Goal: Task Accomplishment & Management: Complete application form

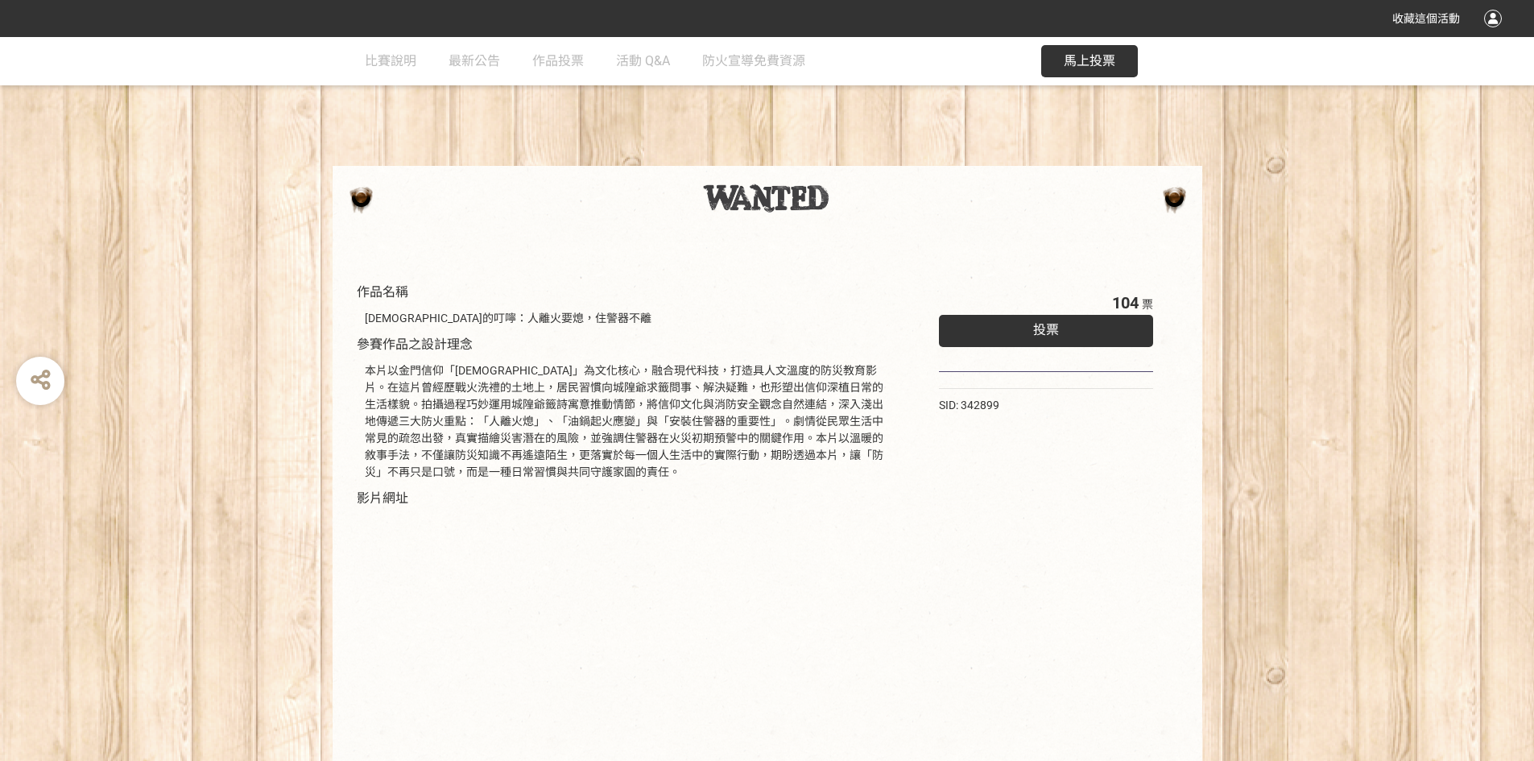
click at [1042, 332] on span "投票" at bounding box center [1046, 329] width 26 height 15
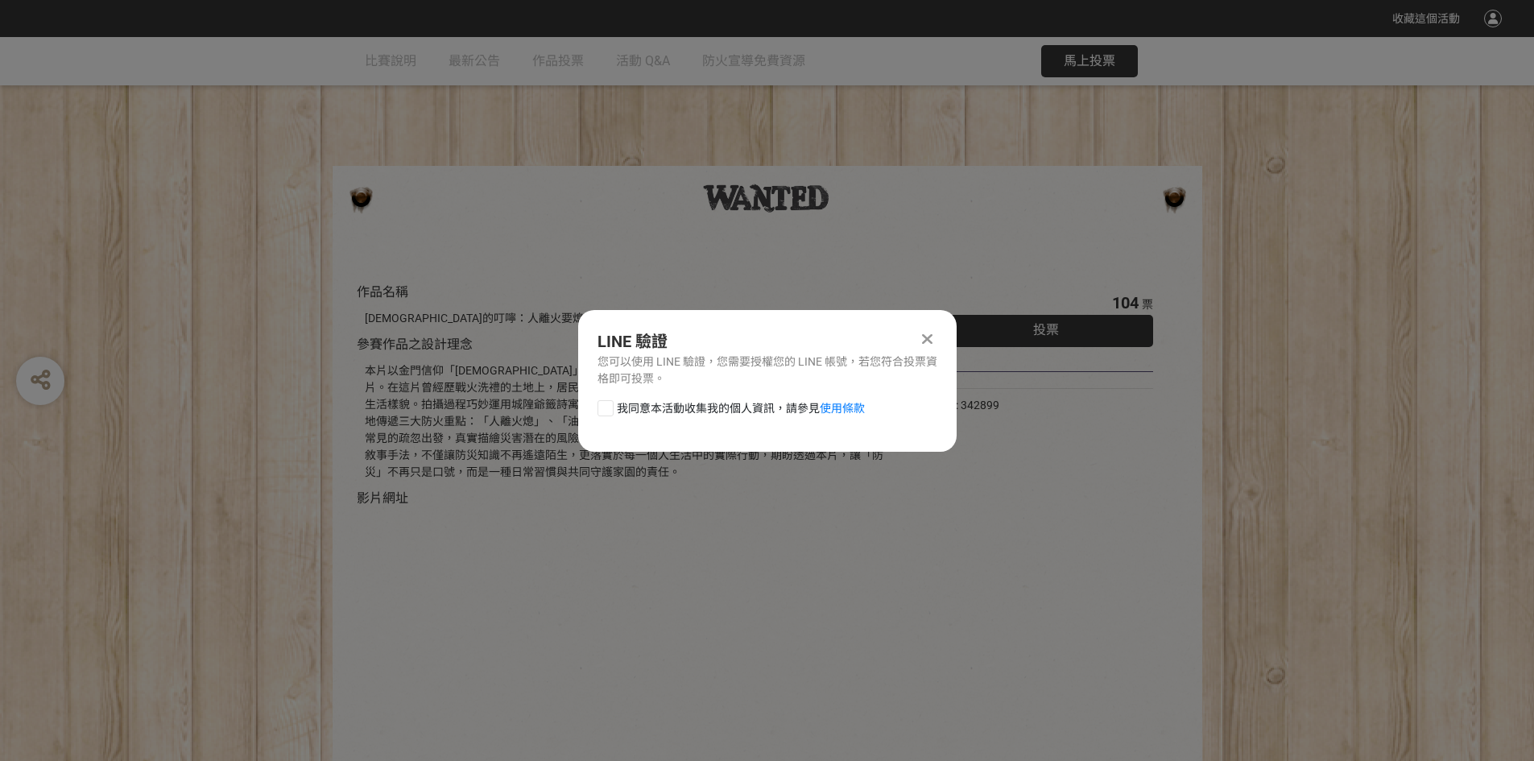
click at [601, 411] on div at bounding box center [606, 408] width 16 height 16
checkbox input "true"
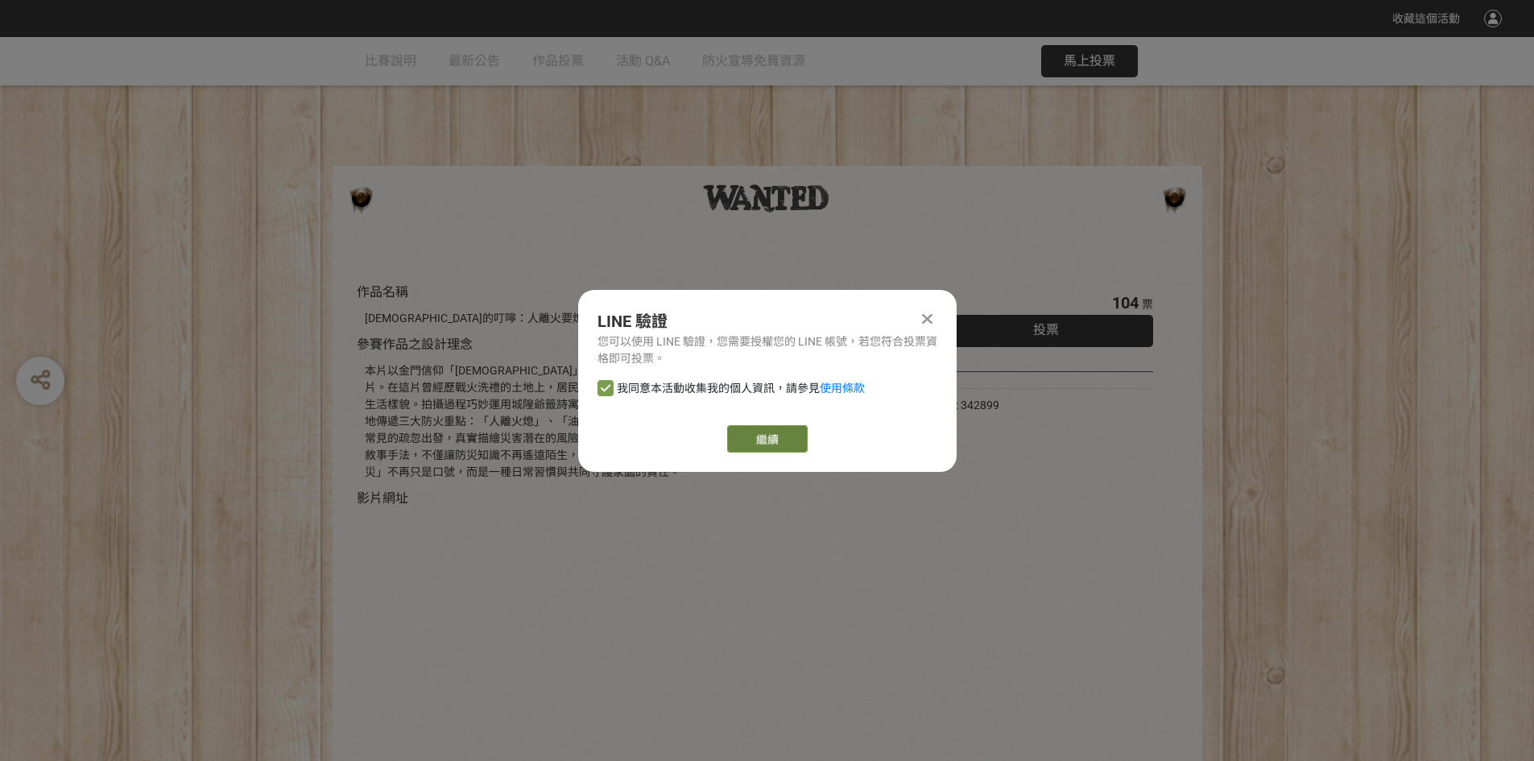
click at [758, 438] on link "繼續" at bounding box center [767, 438] width 81 height 27
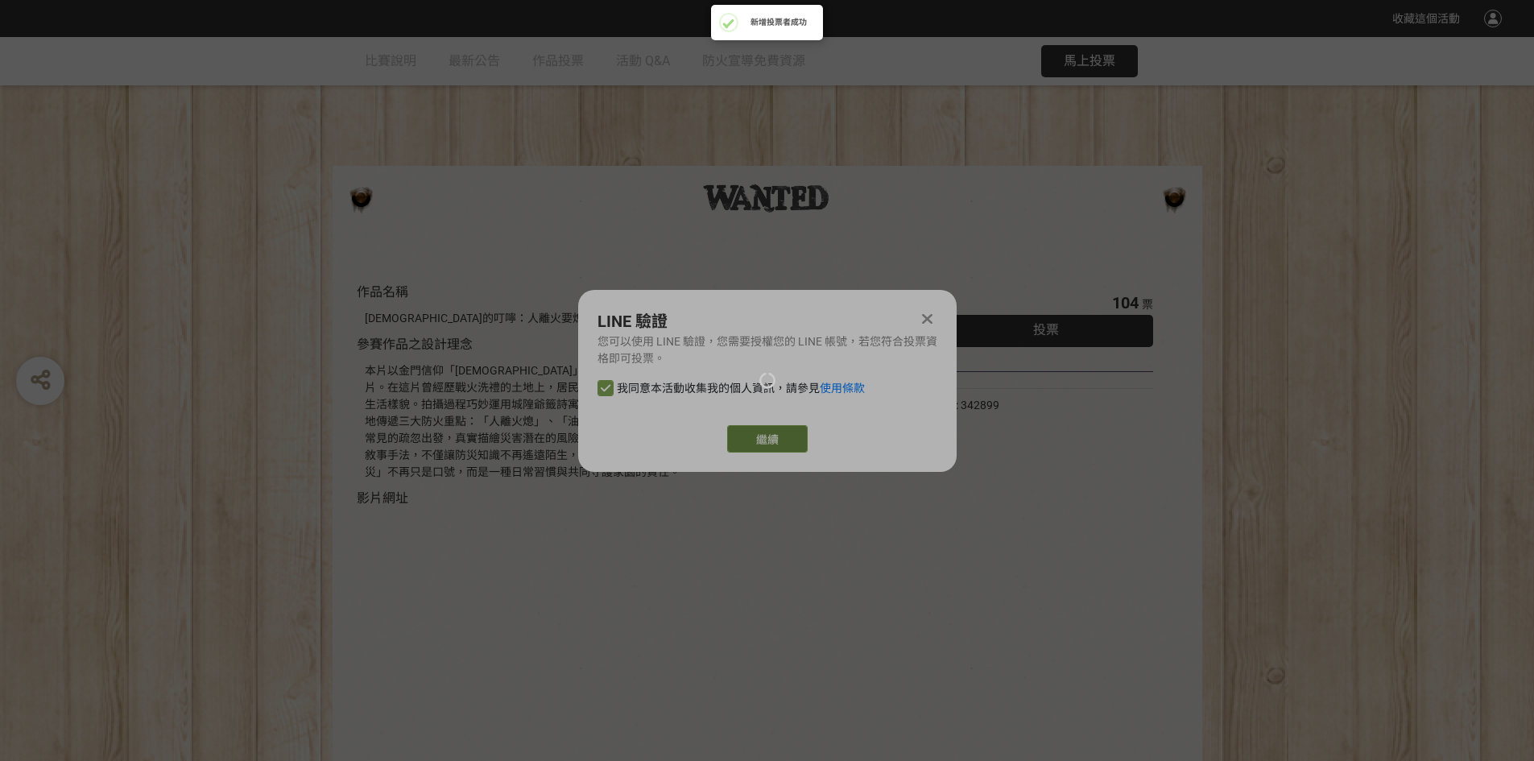
click at [767, 441] on div at bounding box center [767, 380] width 1534 height 761
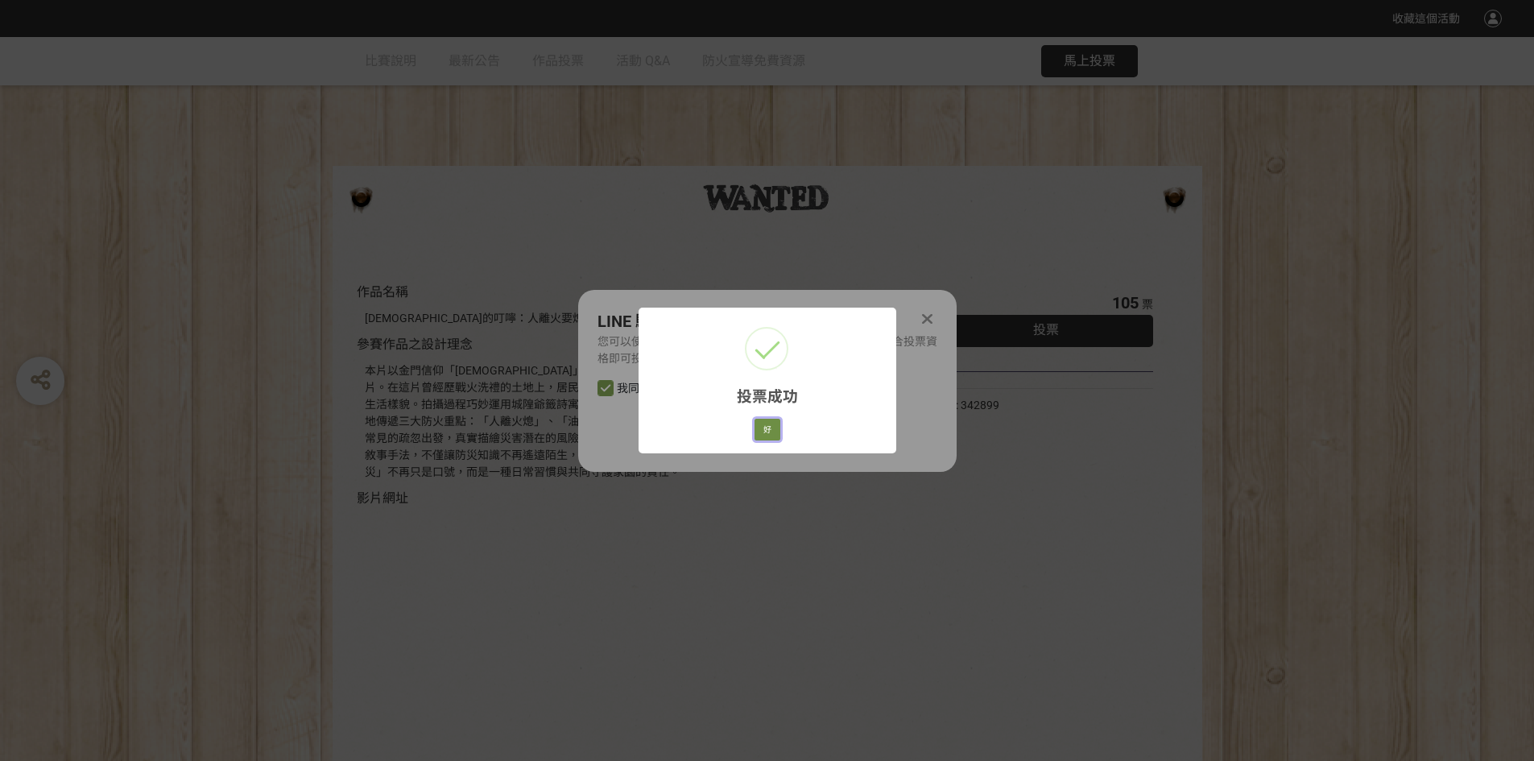
click at [768, 426] on button "好" at bounding box center [768, 430] width 26 height 23
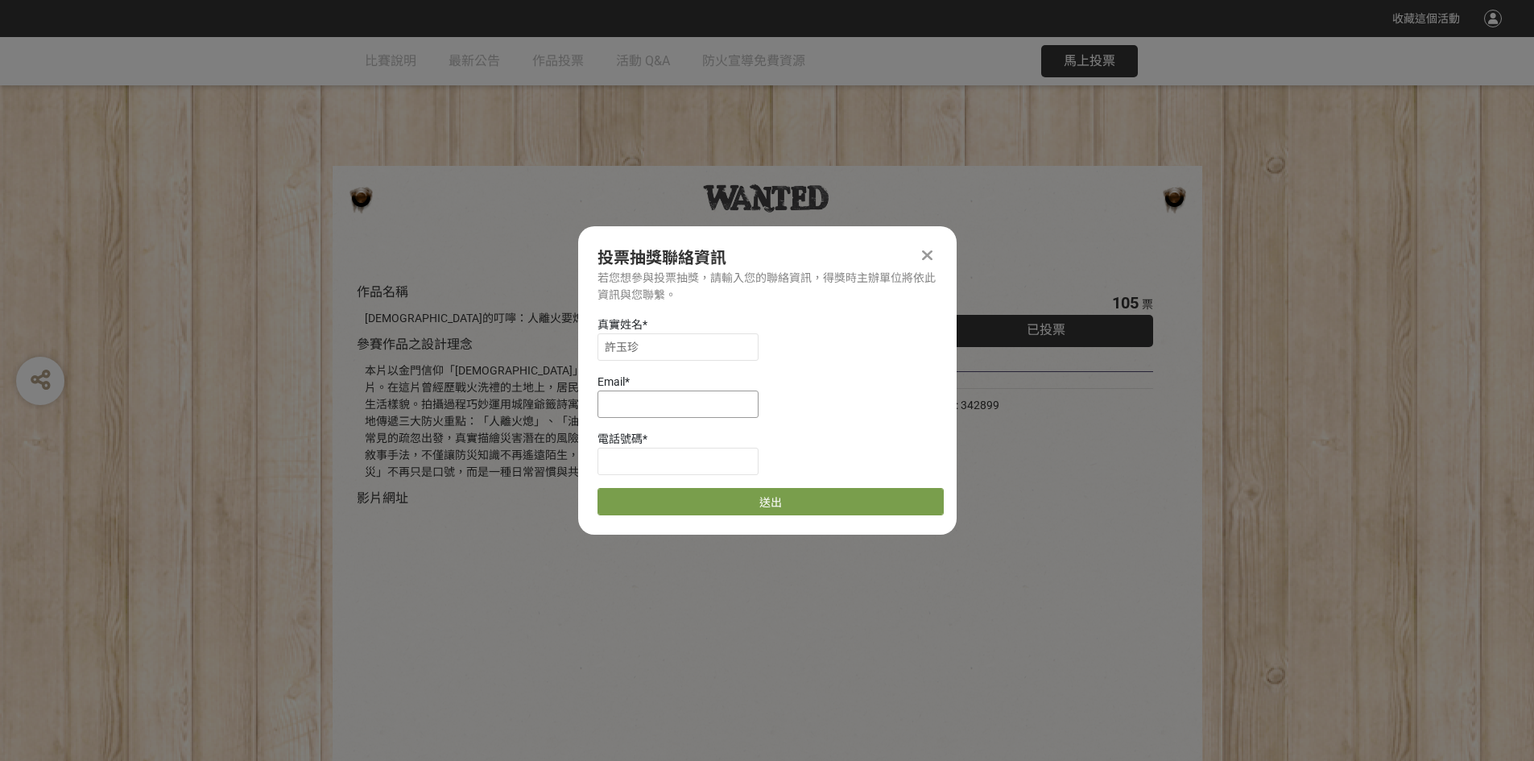
click at [644, 412] on input at bounding box center [678, 404] width 161 height 27
type input "ㄇ"
type input "[EMAIL_ADDRESS][DOMAIN_NAME]"
click at [643, 469] on input at bounding box center [678, 461] width 161 height 27
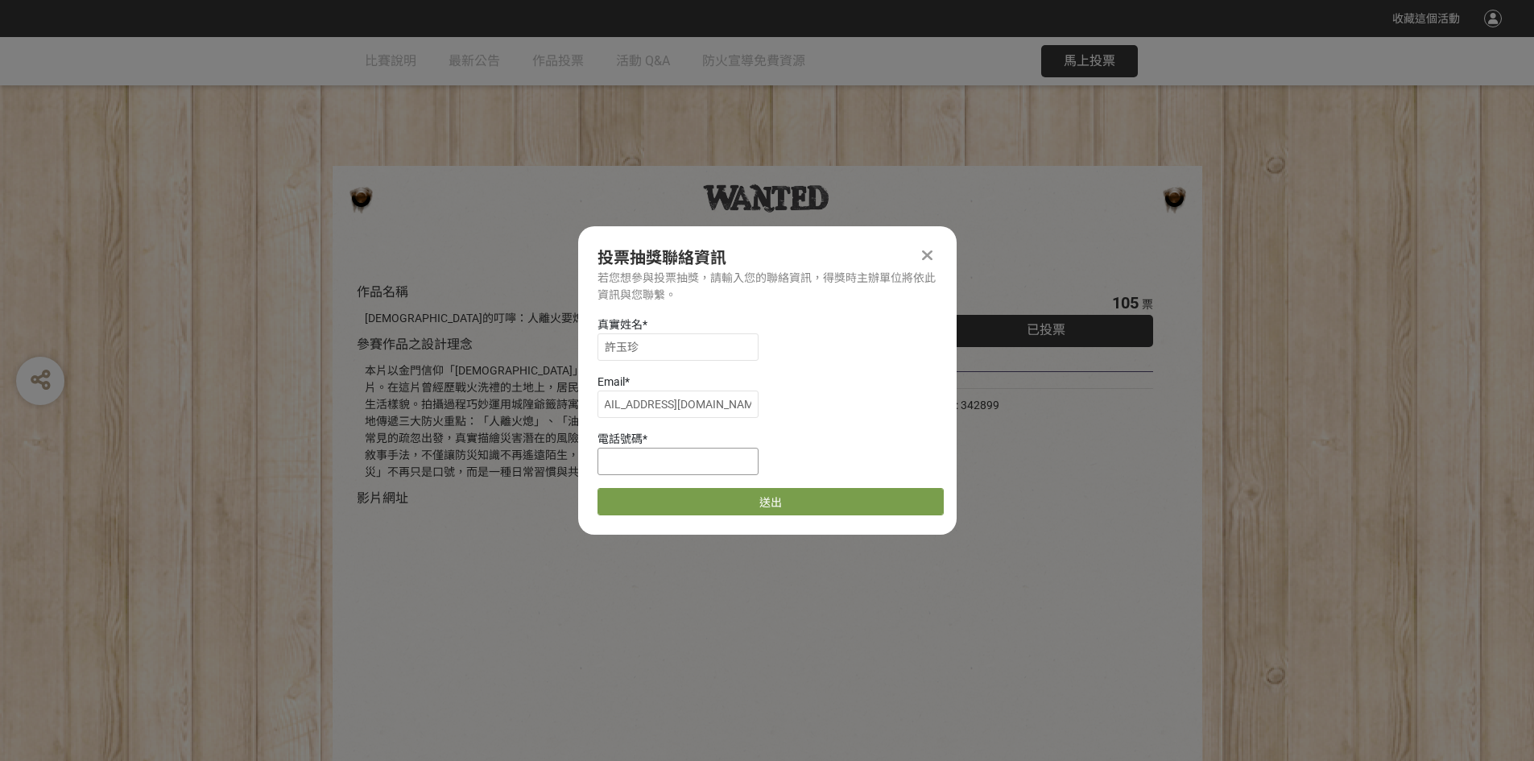
scroll to position [0, 0]
type input "0963802159"
click at [767, 496] on button "送出" at bounding box center [771, 501] width 346 height 27
